Goal: Find contact information: Find contact information

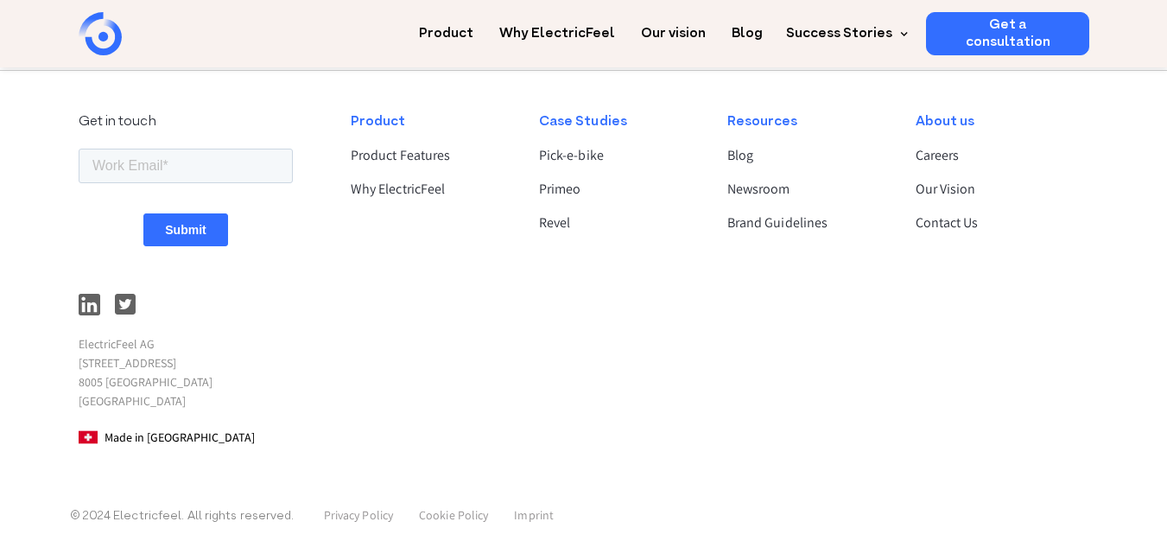
scroll to position [4694, 0]
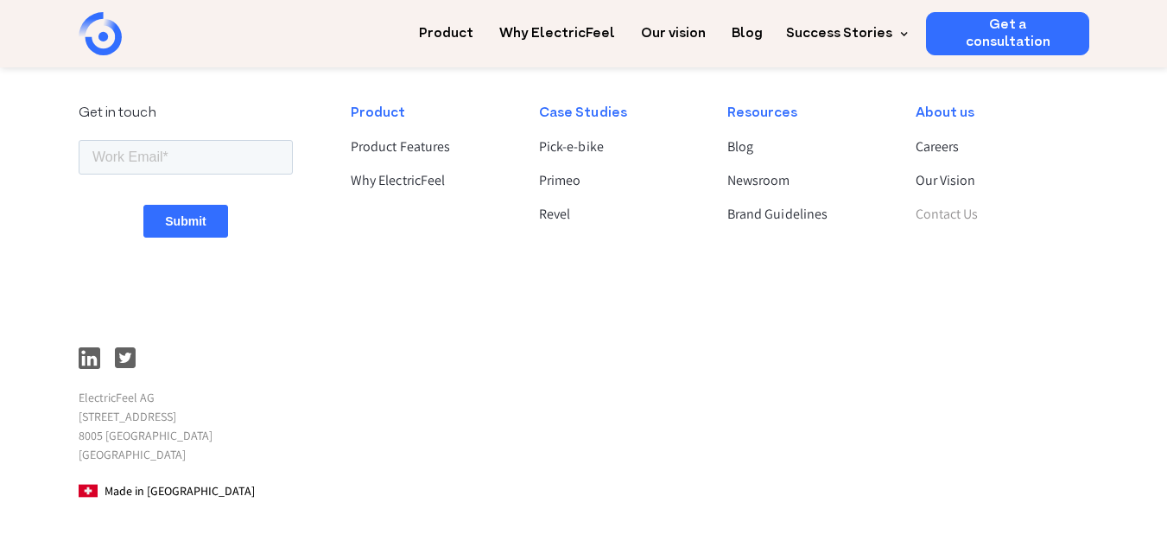
click at [943, 212] on link "Contact Us" at bounding box center [994, 214] width 159 height 21
